Goal: Task Accomplishment & Management: Complete application form

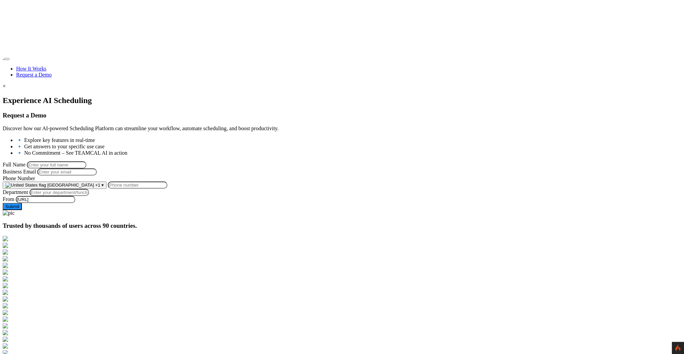
click at [106, 189] on button "United States +1 ▾" at bounding box center [55, 185] width 104 height 7
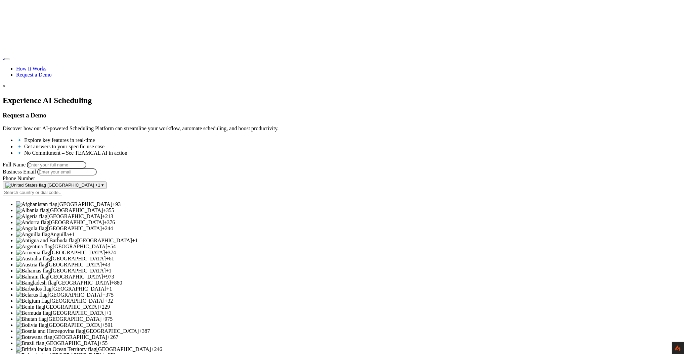
scroll to position [300, 0]
click at [151, 347] on span "[GEOGRAPHIC_DATA]" at bounding box center [123, 350] width 55 height 6
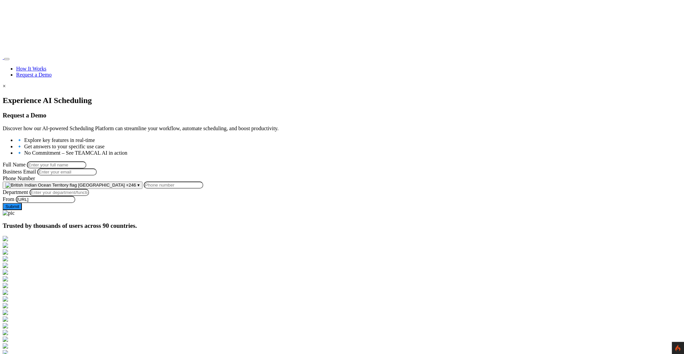
click at [203, 189] on input "Phone Number" at bounding box center [173, 185] width 59 height 7
click at [135, 96] on div at bounding box center [342, 96] width 678 height 0
click at [125, 188] on span "[GEOGRAPHIC_DATA]" at bounding box center [101, 185] width 47 height 5
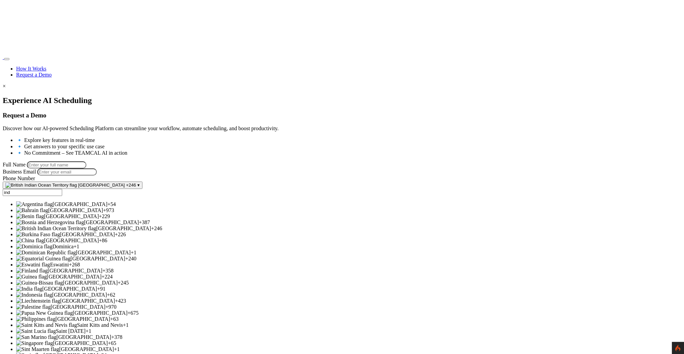
scroll to position [0, 0]
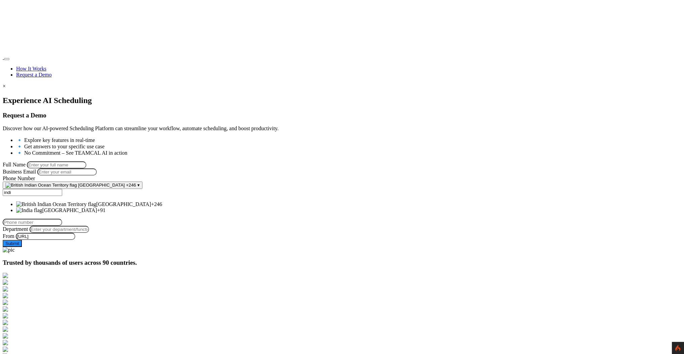
type input "indi"
click at [153, 96] on div at bounding box center [342, 96] width 678 height 0
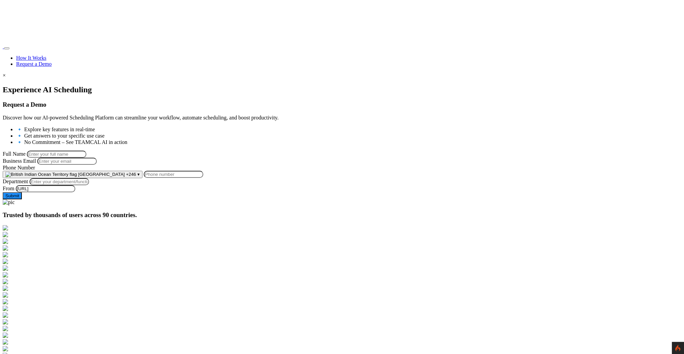
scroll to position [19, 0]
